Goal: Navigation & Orientation: Go to known website

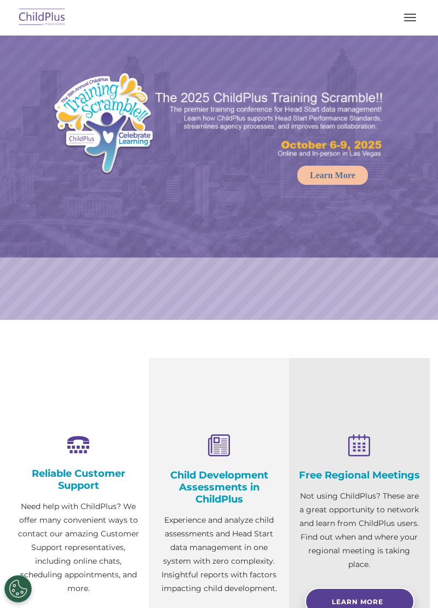
select select "MEDIUM"
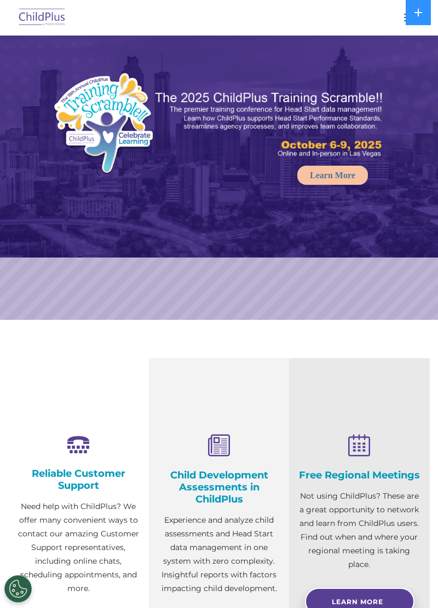
click at [404, 25] on button "button" at bounding box center [409, 18] width 23 height 18
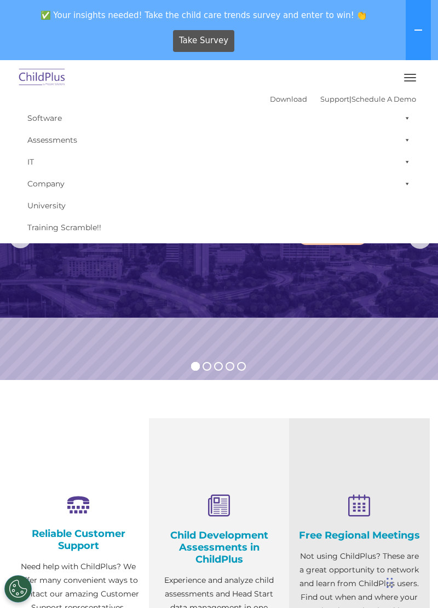
click at [356, 276] on img at bounding box center [219, 207] width 438 height 222
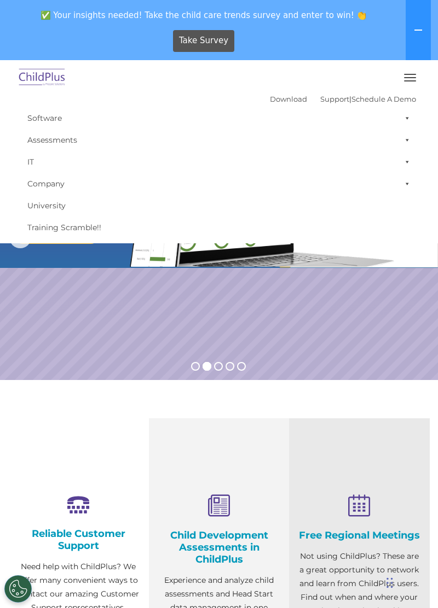
click at [405, 83] on button "button" at bounding box center [409, 78] width 23 height 18
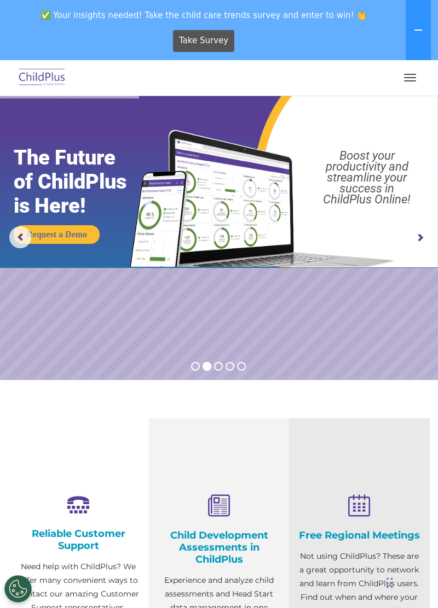
click at [414, 37] on button at bounding box center [417, 30] width 25 height 60
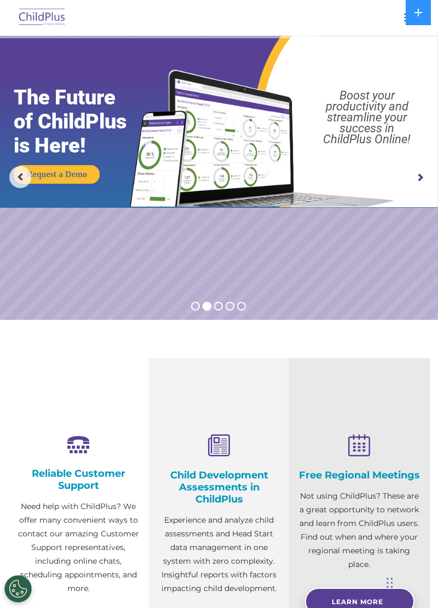
click at [51, 18] on img at bounding box center [41, 18] width 51 height 26
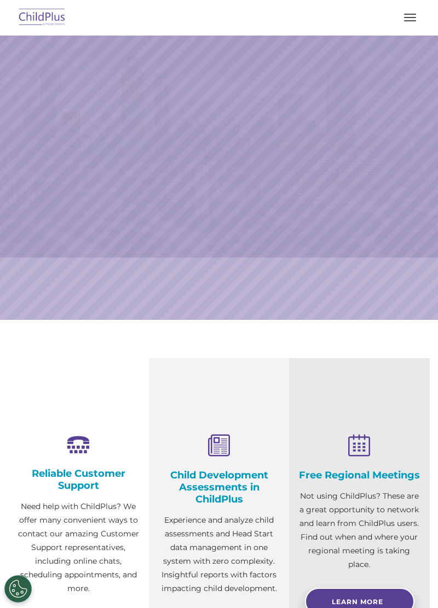
select select "MEDIUM"
